Goal: Task Accomplishment & Management: Manage account settings

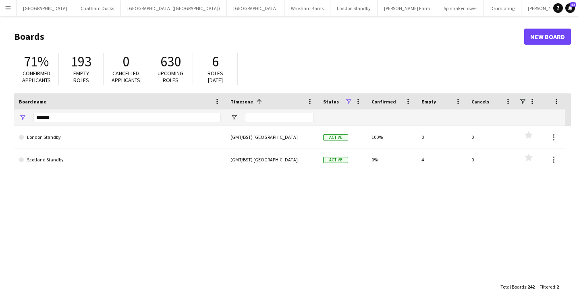
scroll to position [0, 129]
click at [69, 119] on input "*******" at bounding box center [126, 118] width 187 height 10
type input "*"
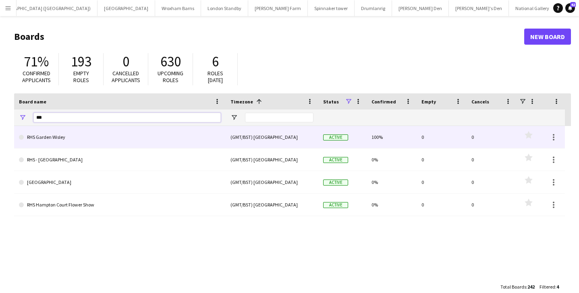
type input "***"
click at [69, 137] on link "RHS Garden Wisley" at bounding box center [120, 137] width 202 height 23
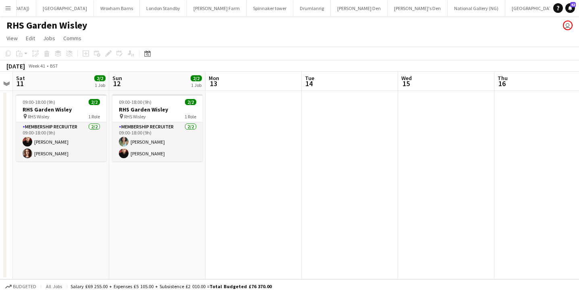
scroll to position [0, 263]
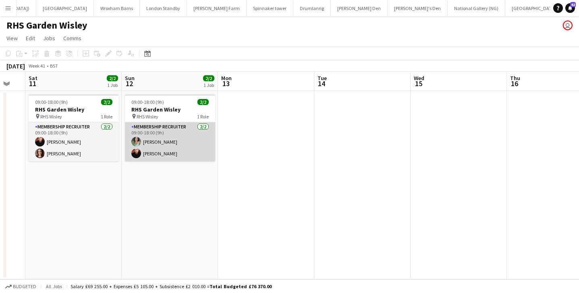
click at [180, 143] on app-card-role "Membership Recruiter 2/2 09:00-18:00 (9h) Anoushka Deshmukh Kip O’Sullivan" at bounding box center [170, 141] width 90 height 39
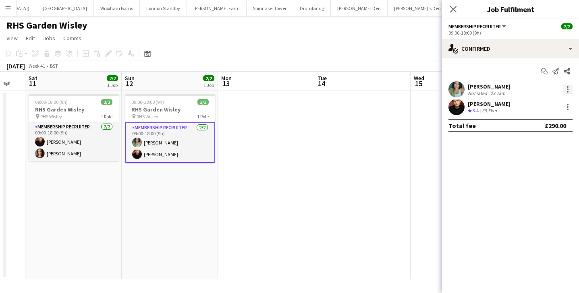
click at [567, 87] on div at bounding box center [568, 87] width 2 height 2
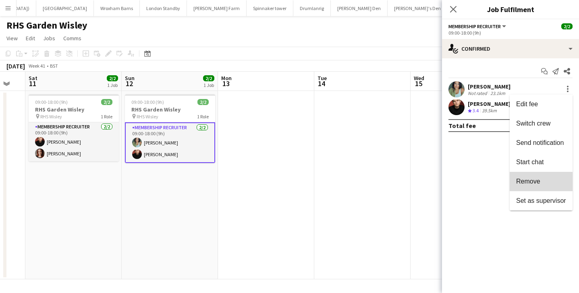
click at [535, 182] on span "Remove" at bounding box center [528, 181] width 24 height 7
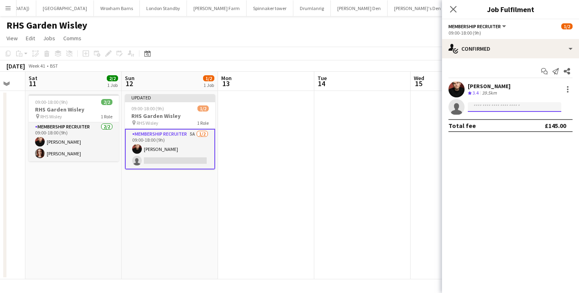
click at [481, 107] on input at bounding box center [514, 107] width 93 height 10
type input "****"
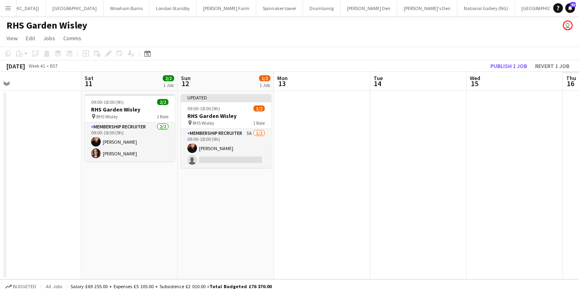
scroll to position [0, 233]
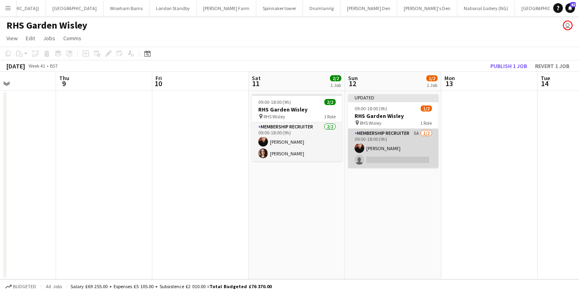
click at [402, 147] on app-card-role "Membership Recruiter 5A [DATE] 09:00-18:00 (9h) [PERSON_NAME] single-neutral-ac…" at bounding box center [393, 148] width 90 height 39
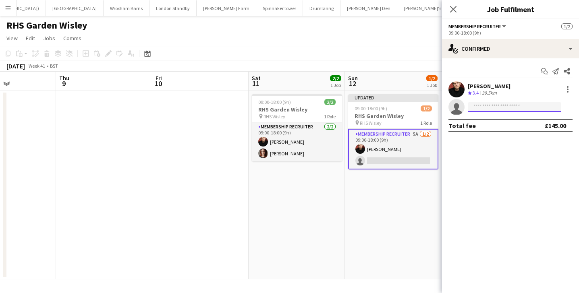
click at [492, 105] on input at bounding box center [514, 107] width 93 height 10
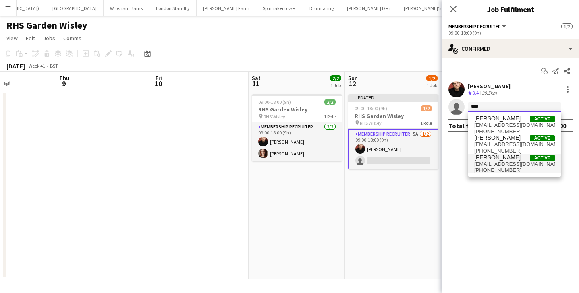
type input "****"
click at [493, 170] on span "[PHONE_NUMBER]" at bounding box center [514, 170] width 81 height 6
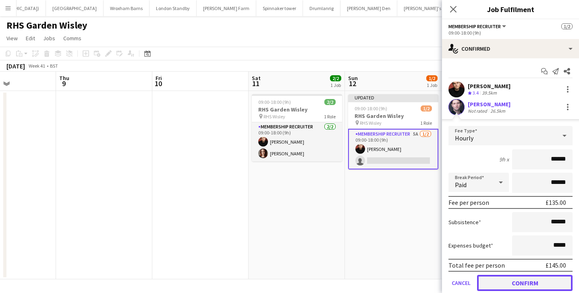
click at [500, 280] on button "Confirm" at bounding box center [524, 283] width 95 height 16
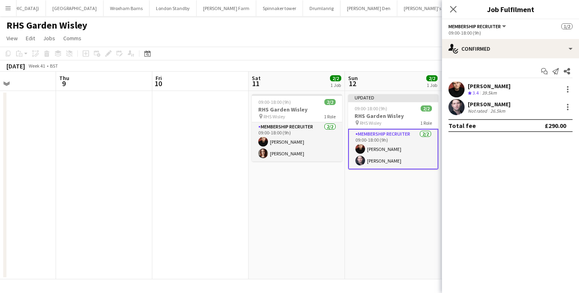
click at [397, 185] on app-date-cell "Updated 09:00-18:00 (9h) 2/2 RHS Garden Wisley pin RHS Wisley 1 Role Membership…" at bounding box center [393, 185] width 96 height 188
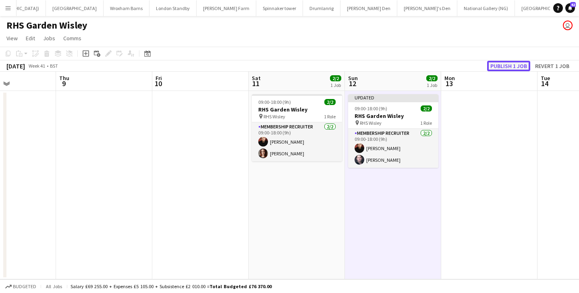
click at [505, 66] on button "Publish 1 job" at bounding box center [508, 66] width 43 height 10
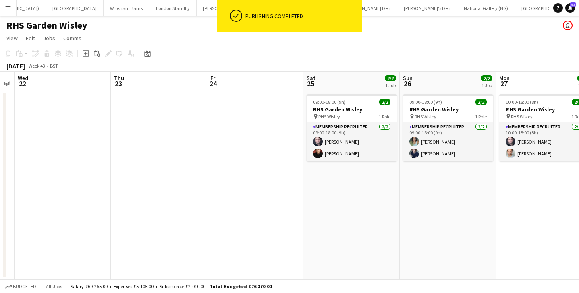
scroll to position [0, 310]
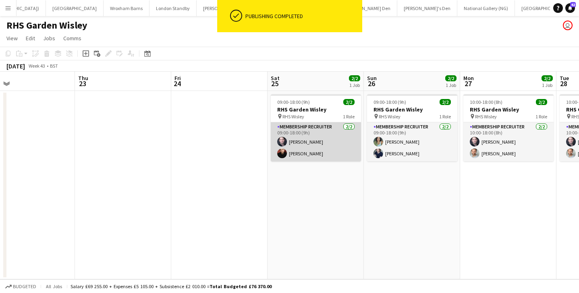
click at [325, 144] on app-card-role "Membership Recruiter [DATE] 09:00-18:00 (9h) [PERSON_NAME] [PERSON_NAME]" at bounding box center [316, 141] width 90 height 39
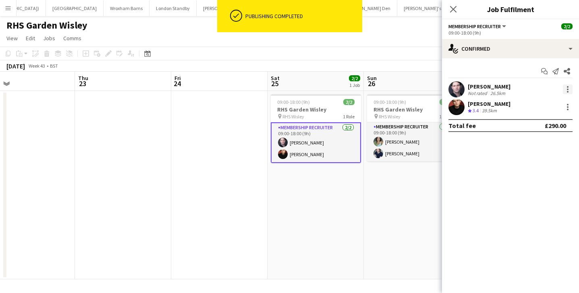
click at [567, 86] on div at bounding box center [568, 87] width 2 height 2
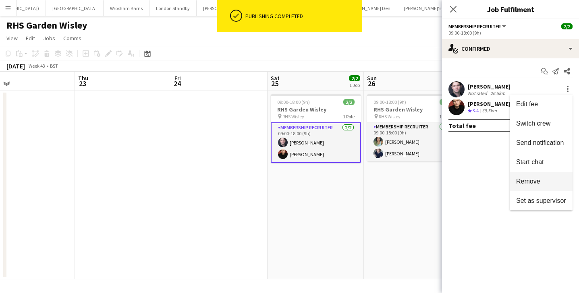
click at [547, 183] on span "Remove" at bounding box center [541, 181] width 50 height 7
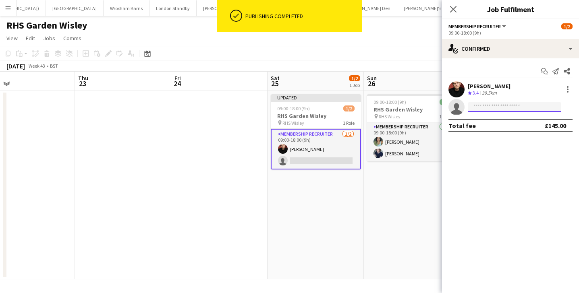
click at [502, 108] on input at bounding box center [514, 107] width 93 height 10
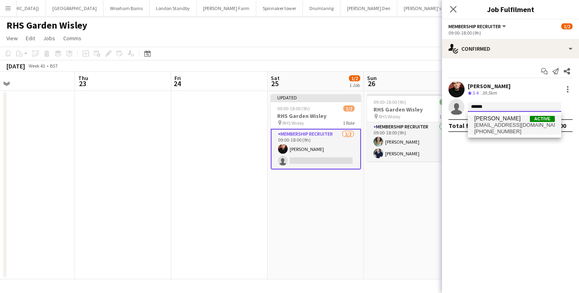
type input "******"
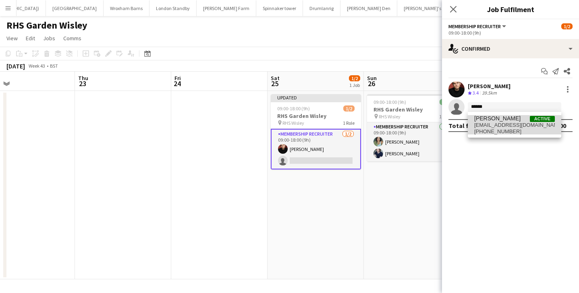
click at [515, 128] on span "[EMAIL_ADDRESS][DOMAIN_NAME]" at bounding box center [514, 125] width 81 height 6
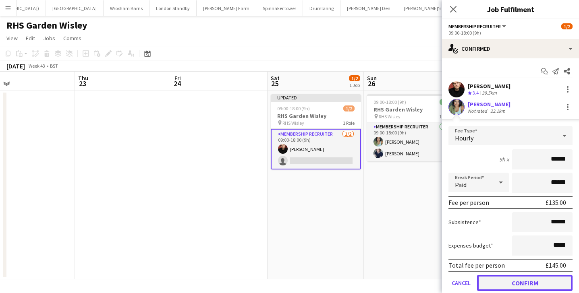
click at [505, 282] on button "Confirm" at bounding box center [524, 283] width 95 height 16
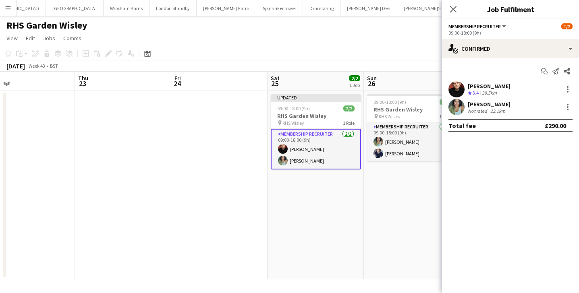
click at [329, 199] on app-date-cell "Updated 09:00-18:00 (9h) 2/2 RHS Garden Wisley pin RHS Wisley 1 Role Membership…" at bounding box center [315, 185] width 96 height 188
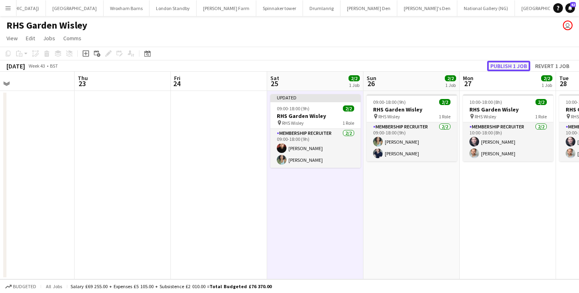
click at [503, 66] on button "Publish 1 job" at bounding box center [508, 66] width 43 height 10
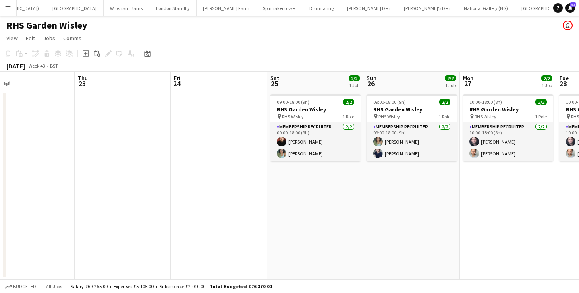
click at [13, 6] on button "Menu" at bounding box center [8, 8] width 16 height 16
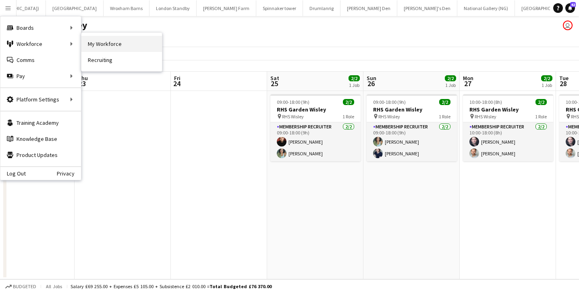
click at [135, 44] on link "My Workforce" at bounding box center [121, 44] width 81 height 16
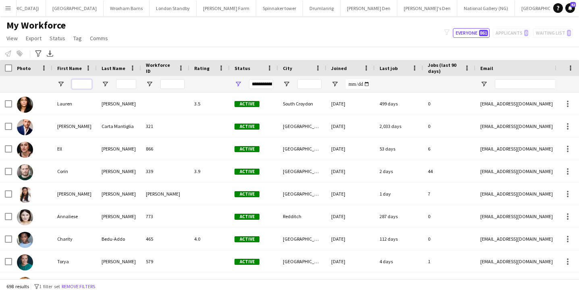
click at [87, 83] on input "First Name Filter Input" at bounding box center [82, 84] width 20 height 10
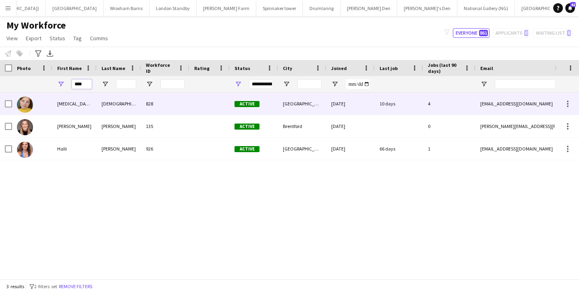
type input "****"
click at [77, 107] on div "[MEDICAL_DATA]" at bounding box center [74, 104] width 44 height 22
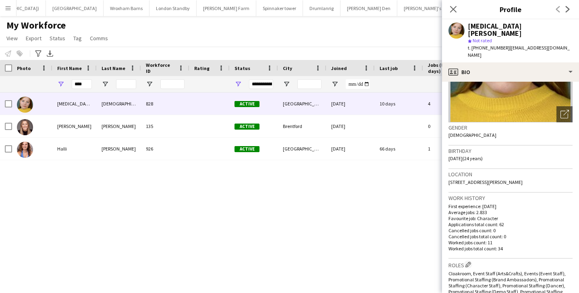
scroll to position [93, 0]
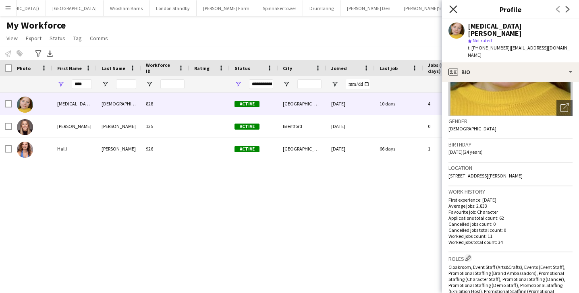
click at [455, 9] on icon "Close pop-in" at bounding box center [453, 9] width 8 height 8
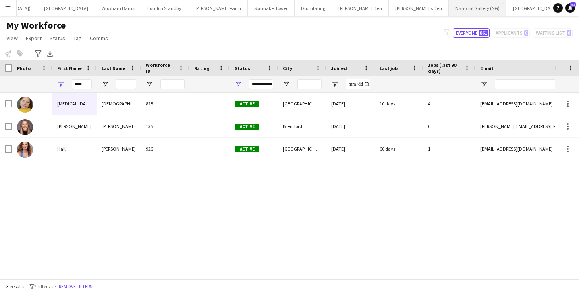
scroll to position [0, 0]
click at [345, 5] on button "London Standby Close" at bounding box center [353, 8] width 47 height 16
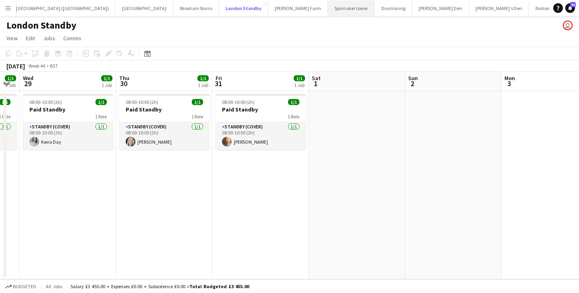
scroll to position [0, 190]
click at [189, 8] on button "[PERSON_NAME] Farm Close" at bounding box center [219, 8] width 60 height 16
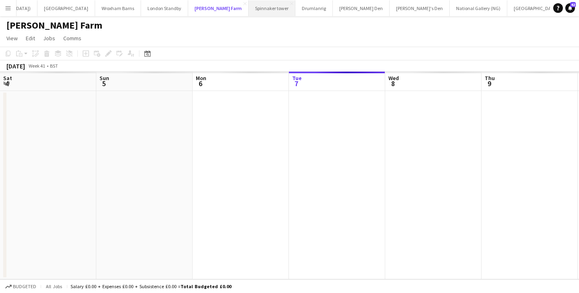
scroll to position [0, 193]
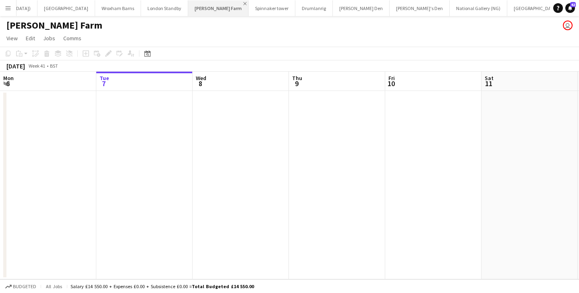
click at [243, 4] on app-icon "Close" at bounding box center [244, 3] width 3 height 3
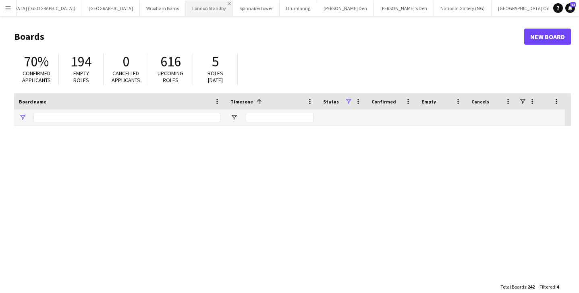
type input "***"
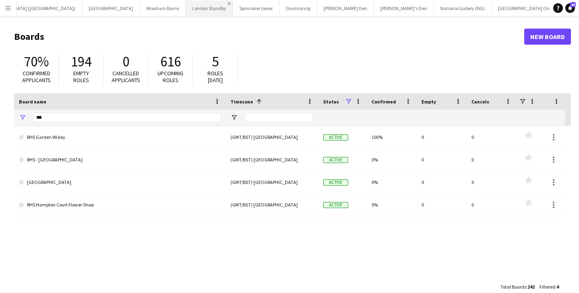
click at [228, 2] on app-icon "Close" at bounding box center [229, 3] width 3 height 3
click at [227, 2] on app-icon "Close" at bounding box center [228, 3] width 3 height 3
click at [226, 2] on app-icon "Close" at bounding box center [227, 3] width 3 height 3
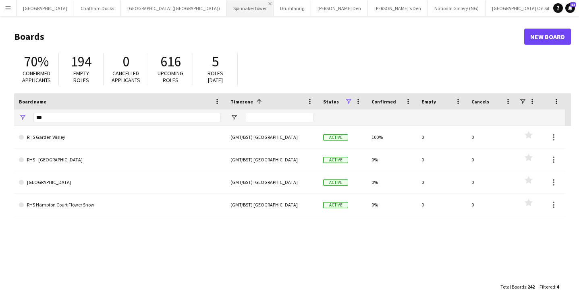
click at [268, 3] on app-icon "Close" at bounding box center [269, 3] width 3 height 3
click at [259, 4] on app-icon "Close" at bounding box center [260, 3] width 3 height 3
click at [234, 3] on button "[PERSON_NAME] Den Close" at bounding box center [255, 8] width 57 height 16
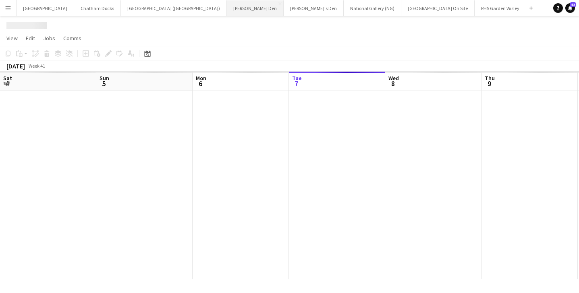
scroll to position [0, 193]
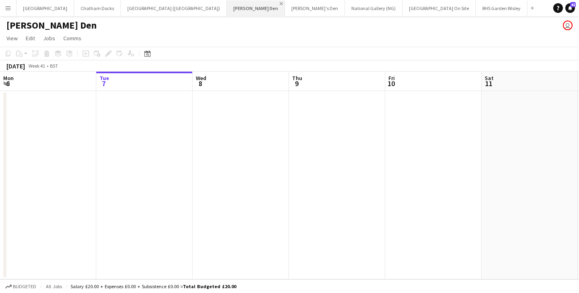
click at [279, 2] on app-icon "Close" at bounding box center [280, 3] width 3 height 3
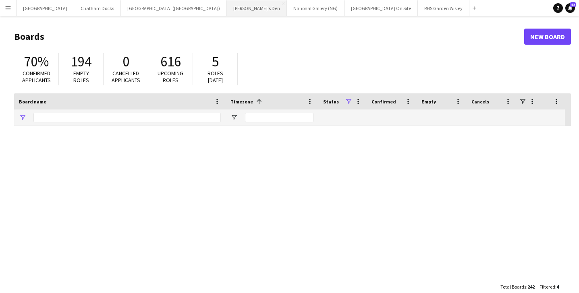
type input "***"
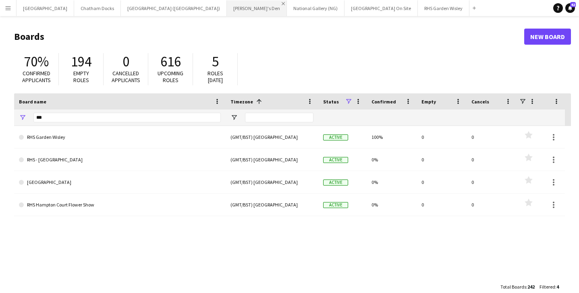
click at [282, 2] on app-icon "Close" at bounding box center [283, 3] width 3 height 3
click at [246, 3] on button "National Gallery (NG) Close" at bounding box center [256, 8] width 58 height 16
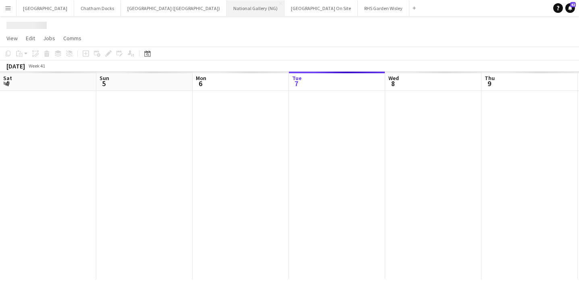
scroll to position [0, 193]
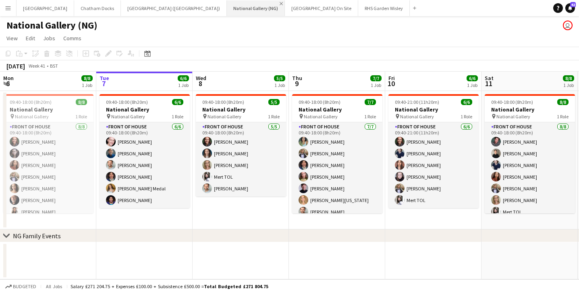
click at [279, 2] on app-icon "Close" at bounding box center [280, 3] width 3 height 3
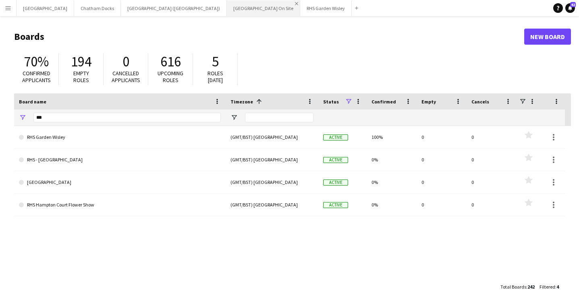
click at [295, 4] on app-icon "Close" at bounding box center [296, 3] width 3 height 3
click at [273, 4] on app-icon "Close" at bounding box center [274, 3] width 3 height 3
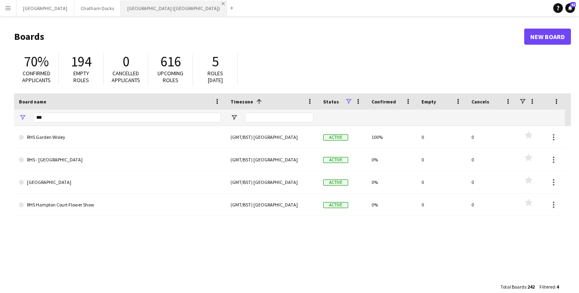
click at [222, 2] on app-icon "Close" at bounding box center [223, 3] width 3 height 3
click at [116, 2] on app-icon "Close" at bounding box center [117, 3] width 3 height 3
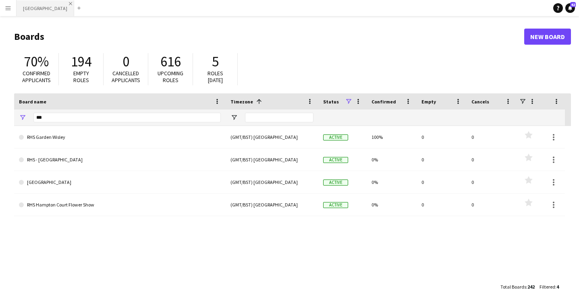
click at [69, 4] on app-icon "Close" at bounding box center [70, 3] width 3 height 3
click at [64, 116] on input "***" at bounding box center [126, 118] width 187 height 10
type input "*"
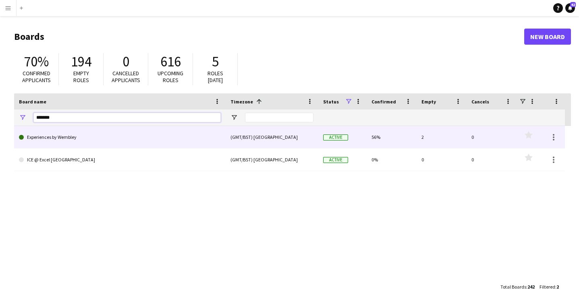
type input "*******"
click at [80, 138] on link "Experiences by Wembley" at bounding box center [120, 137] width 202 height 23
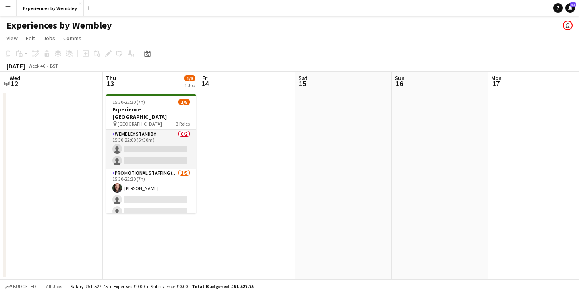
scroll to position [0, 181]
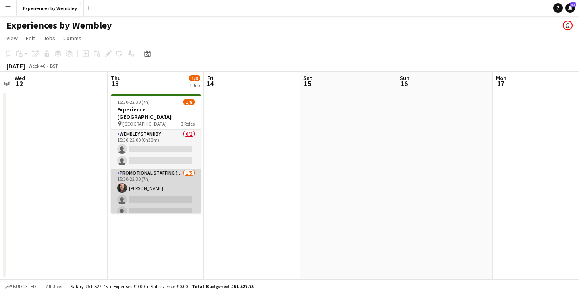
click at [143, 186] on app-card-role "Promotional Staffing (Brand Ambassadors) [DATE] 15:30-22:30 (7h) [PERSON_NAME] …" at bounding box center [156, 206] width 90 height 74
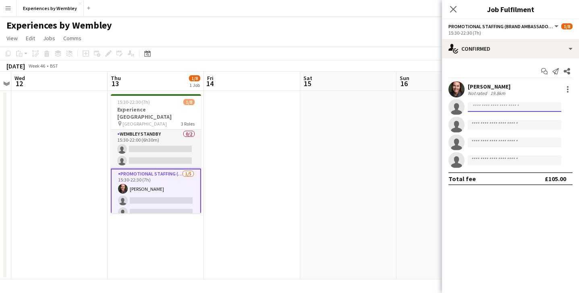
click at [522, 106] on input at bounding box center [514, 107] width 93 height 10
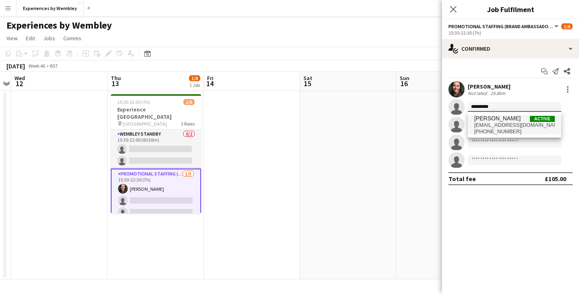
type input "*********"
click at [527, 127] on span "[EMAIL_ADDRESS][DOMAIN_NAME]" at bounding box center [514, 125] width 81 height 6
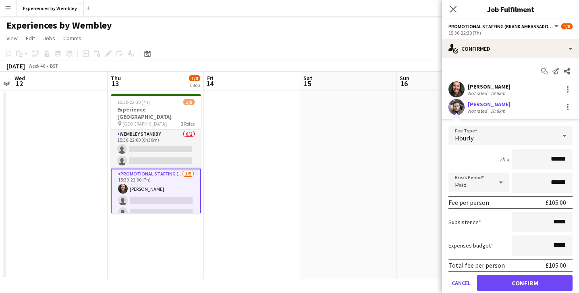
scroll to position [81, 0]
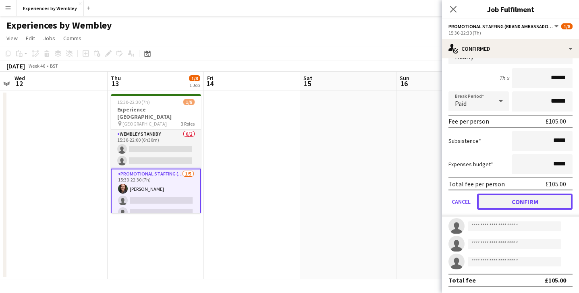
click at [511, 203] on button "Confirm" at bounding box center [524, 202] width 95 height 16
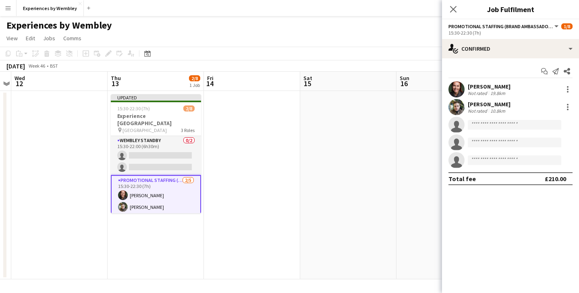
click at [236, 142] on app-date-cell at bounding box center [252, 185] width 96 height 188
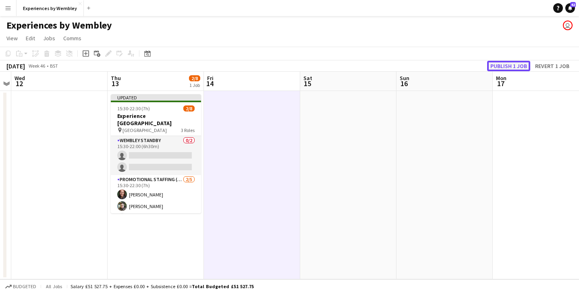
click at [511, 64] on button "Publish 1 job" at bounding box center [508, 66] width 43 height 10
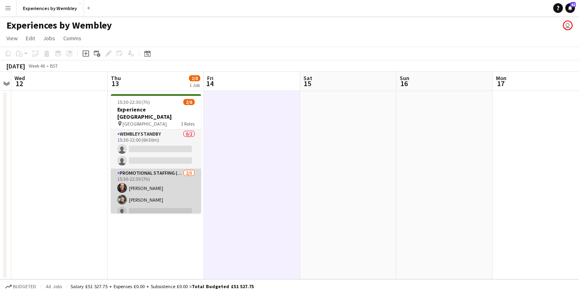
click at [137, 192] on app-card-role "Promotional Staffing (Brand Ambassadors) [DATE] 15:30-22:30 (7h) [PERSON_NAME] …" at bounding box center [156, 206] width 90 height 74
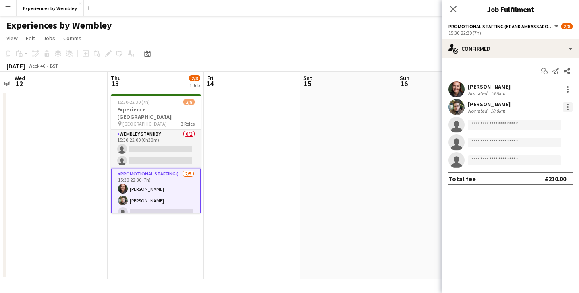
click at [567, 109] on div at bounding box center [568, 110] width 2 height 2
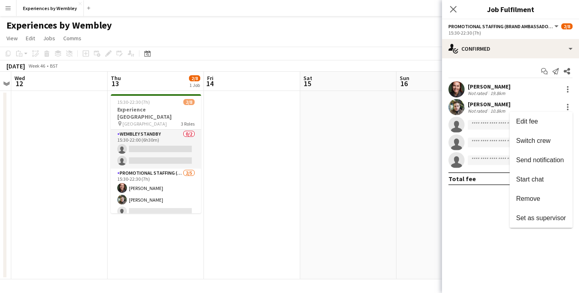
click at [162, 186] on div at bounding box center [289, 146] width 579 height 293
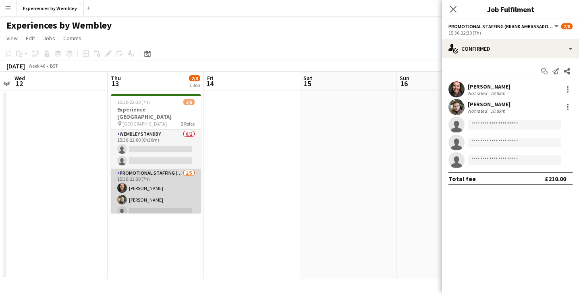
click at [161, 192] on app-card-role "Promotional Staffing (Brand Ambassadors) [DATE] 15:30-22:30 (7h) [PERSON_NAME] …" at bounding box center [156, 206] width 90 height 74
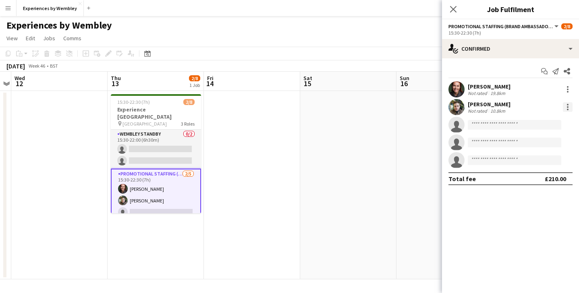
click at [568, 109] on div at bounding box center [568, 110] width 2 height 2
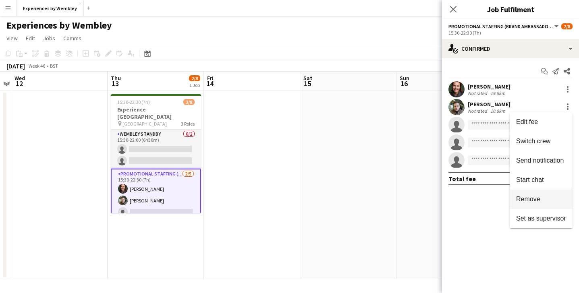
click at [549, 200] on span "Remove" at bounding box center [541, 199] width 50 height 7
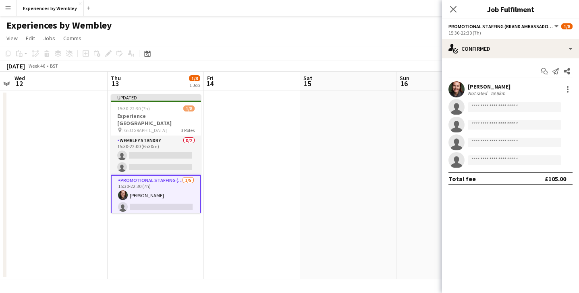
click at [268, 145] on app-date-cell at bounding box center [252, 185] width 96 height 188
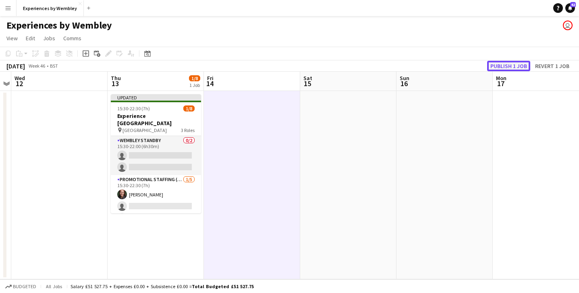
click at [516, 64] on button "Publish 1 job" at bounding box center [508, 66] width 43 height 10
